Goal: Information Seeking & Learning: Learn about a topic

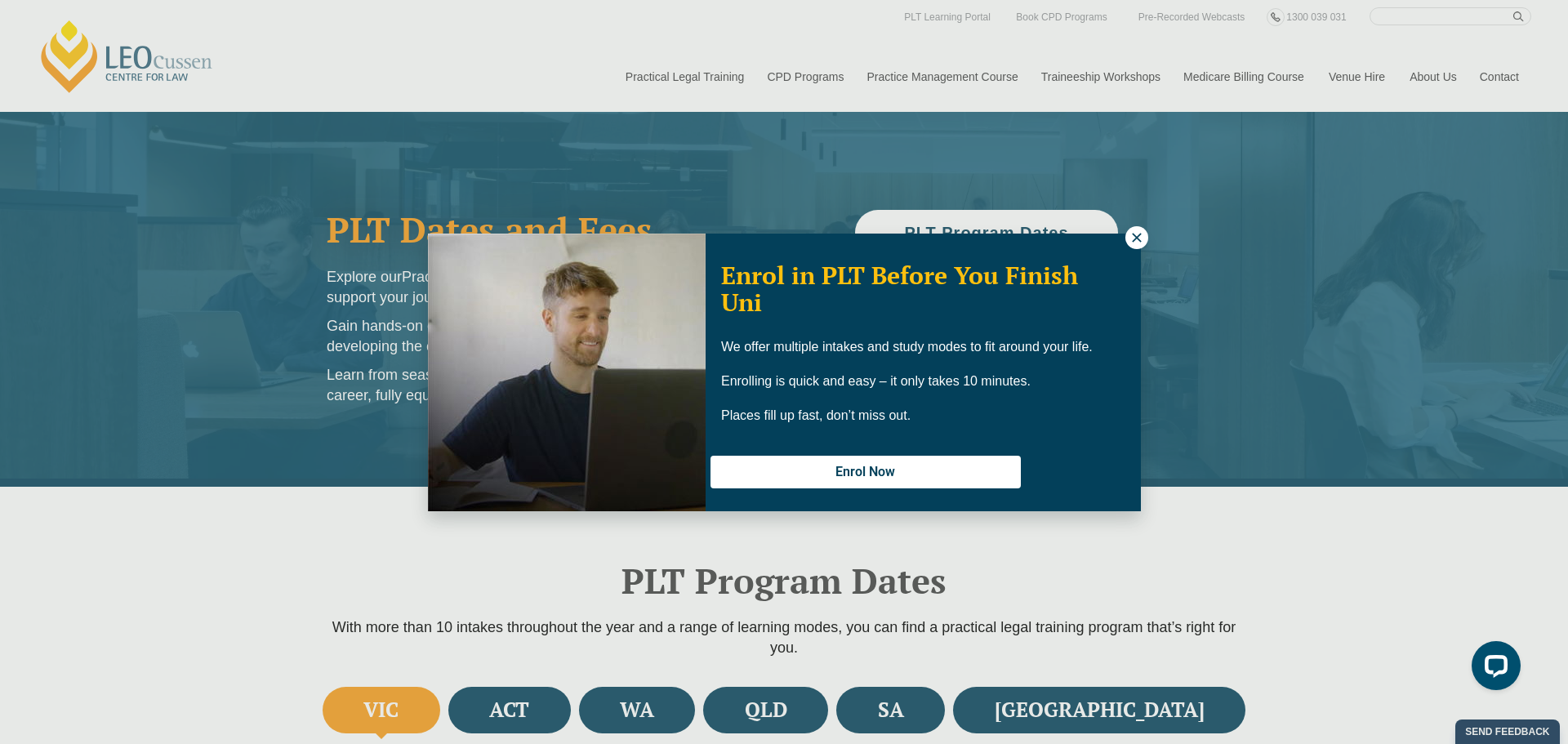
click at [730, 697] on div "Enrol in PLT Before You Finish Uni We offer multiple intakes and study modes to…" at bounding box center [784, 372] width 1568 height 744
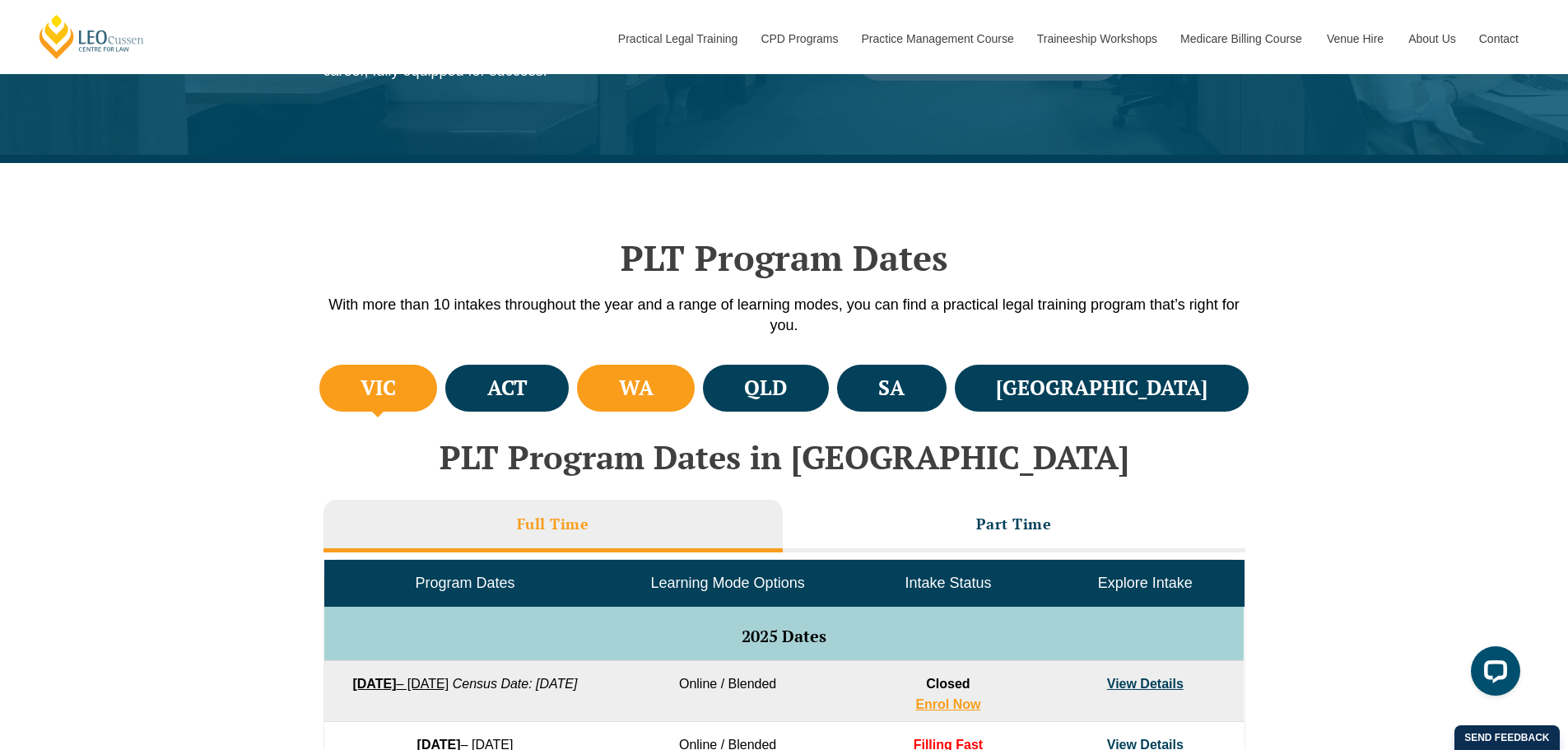
scroll to position [330, 0]
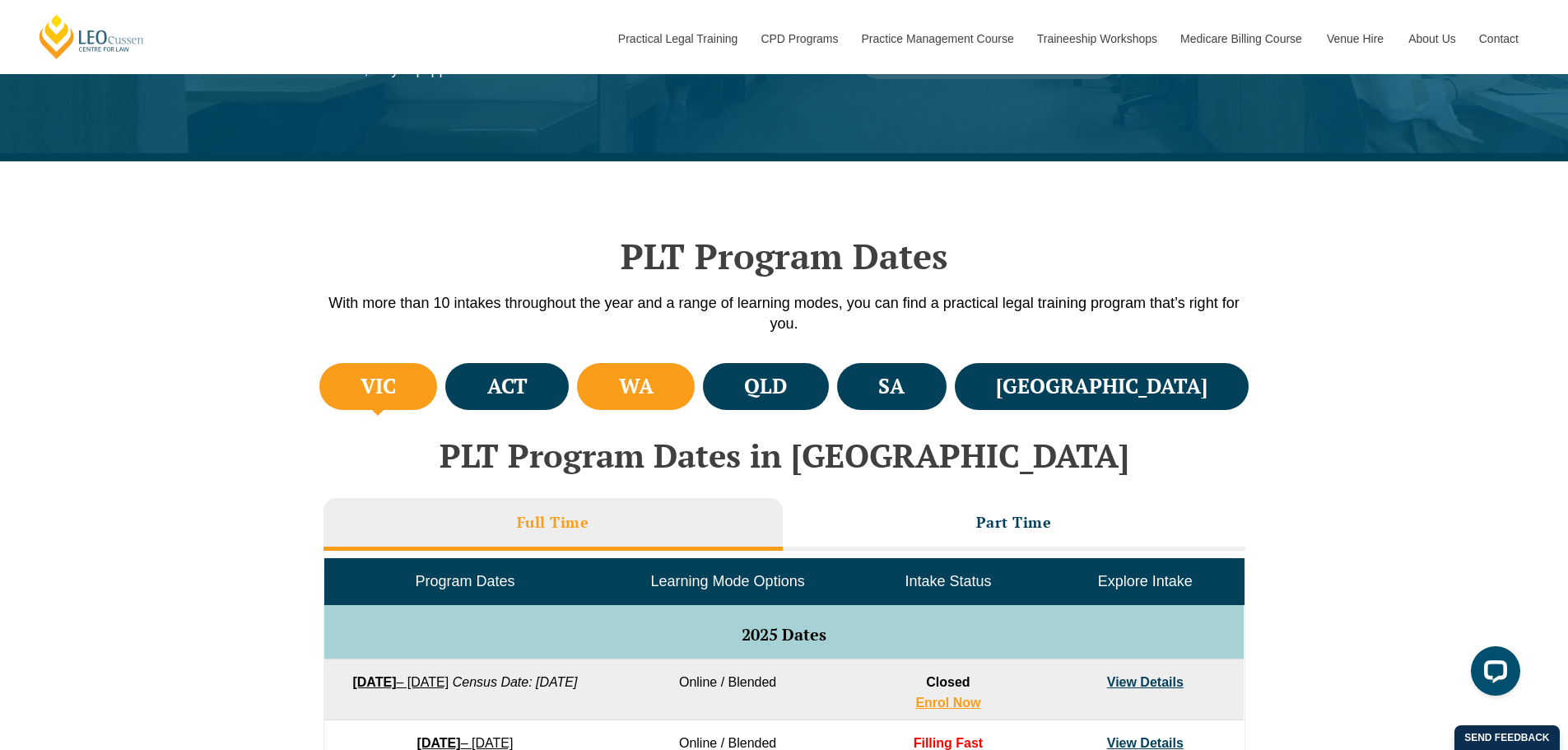
click at [653, 379] on h4 "WA" at bounding box center [636, 386] width 35 height 27
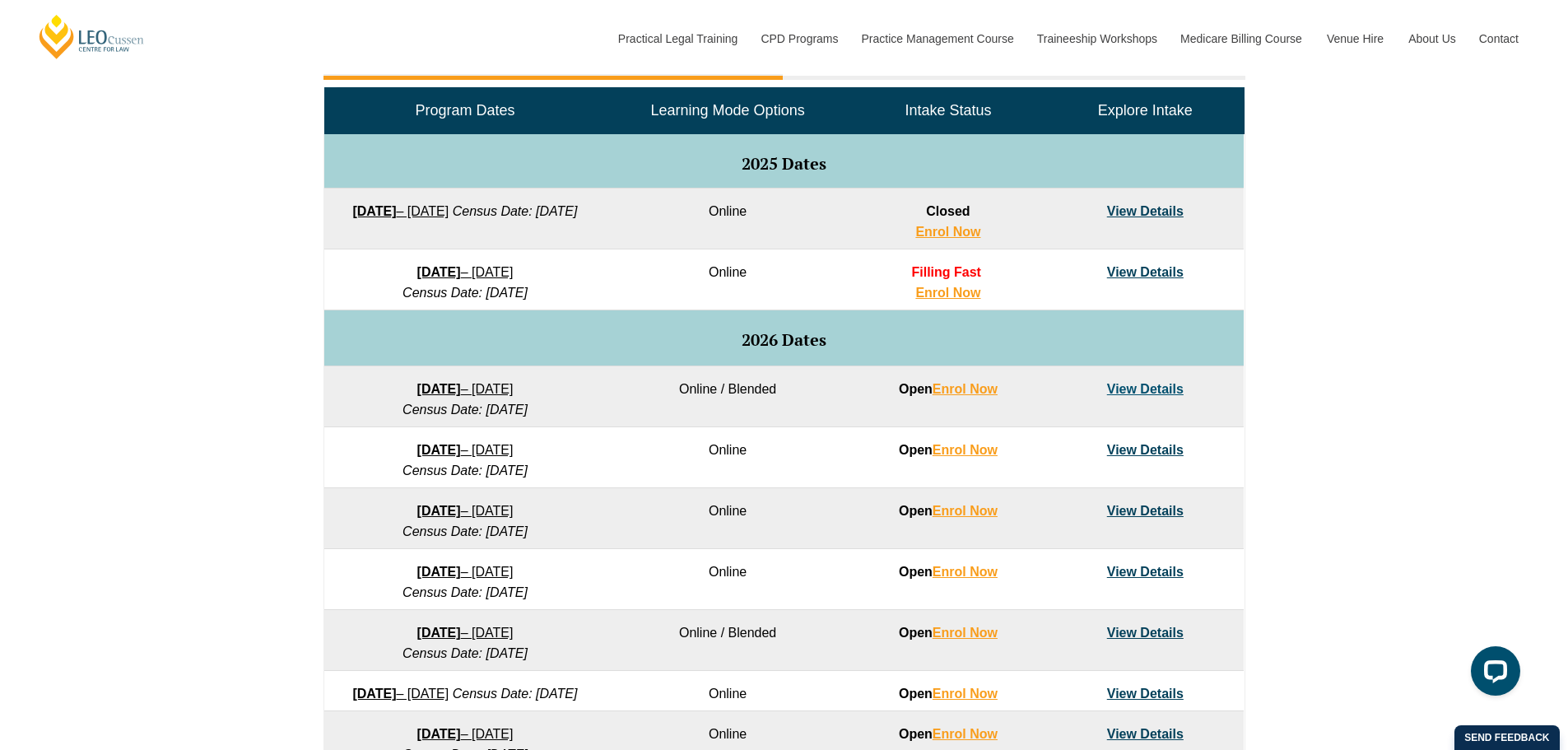
scroll to position [823, 0]
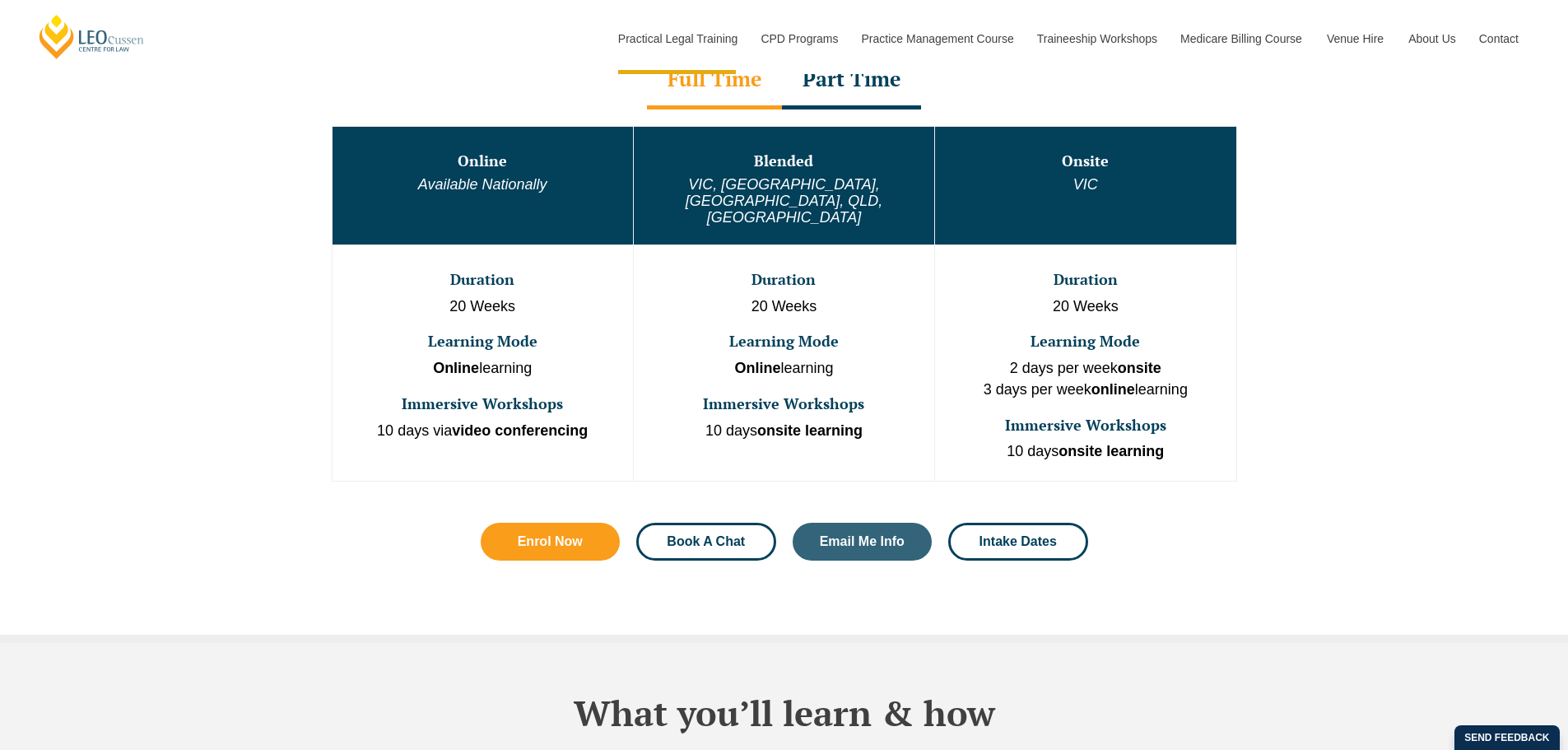
click at [705, 535] on span "Book A Chat" at bounding box center [706, 542] width 78 height 14
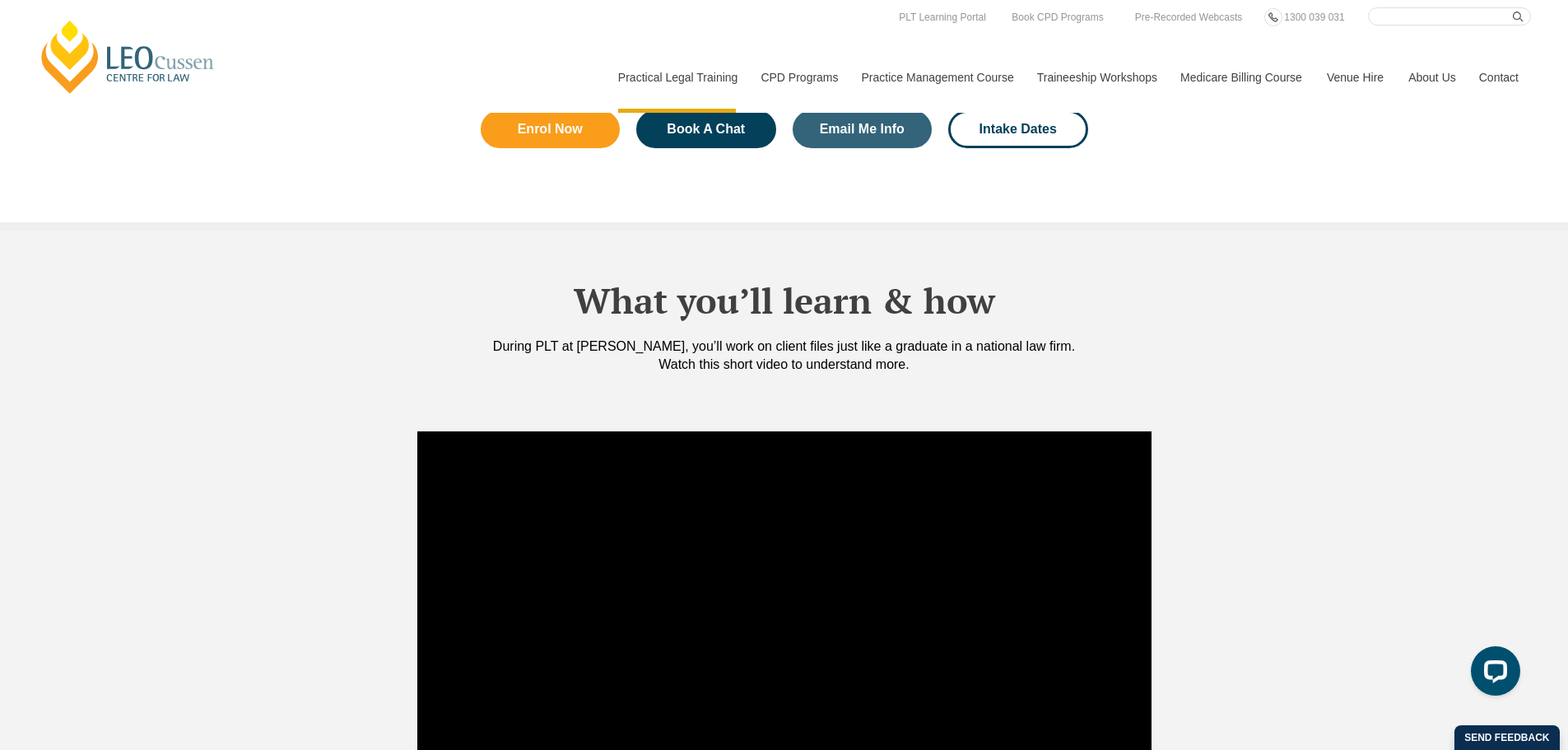
scroll to position [1317, 0]
